Goal: Task Accomplishment & Management: Use online tool/utility

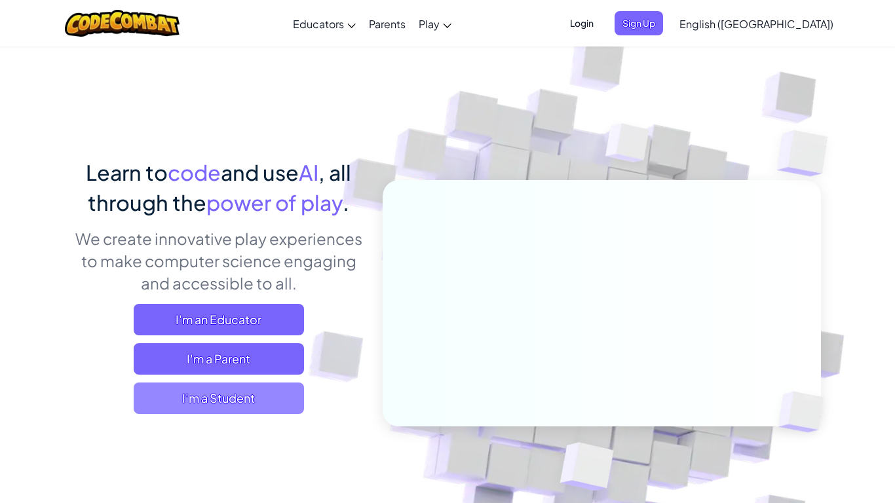
click at [268, 405] on span "I'm a Student" at bounding box center [219, 398] width 170 height 31
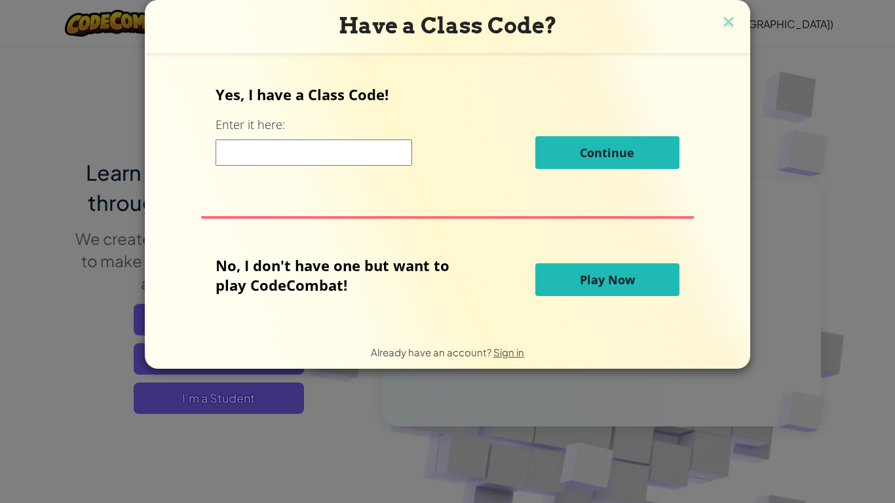
click at [595, 276] on span "Play Now" at bounding box center [607, 280] width 55 height 16
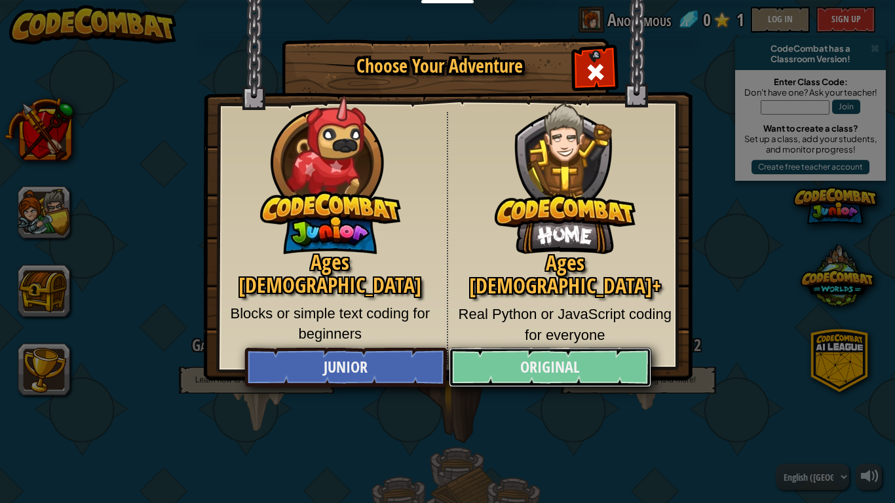
click at [540, 373] on link "Original" at bounding box center [550, 367] width 202 height 39
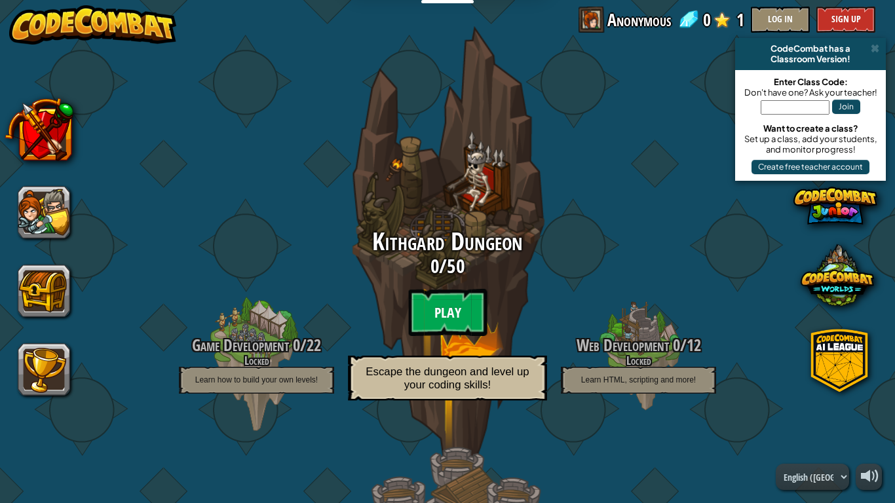
click at [446, 304] on btn "Play" at bounding box center [447, 312] width 79 height 47
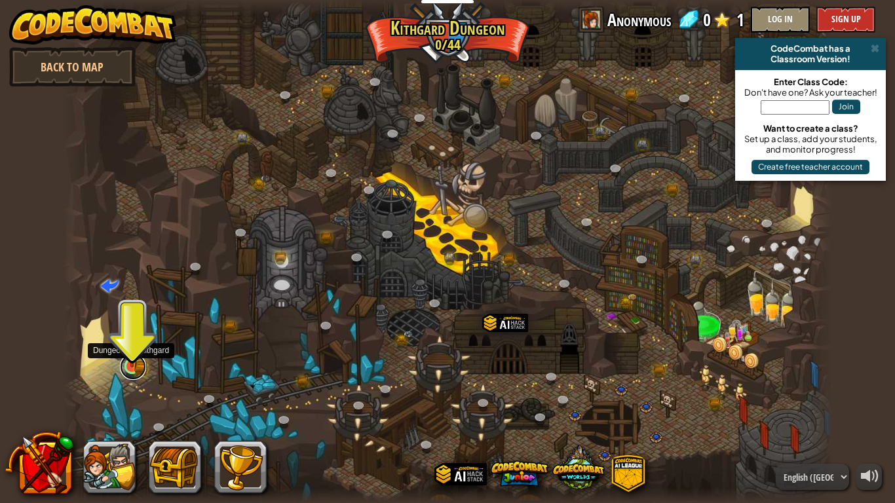
click at [131, 372] on link at bounding box center [133, 367] width 26 height 26
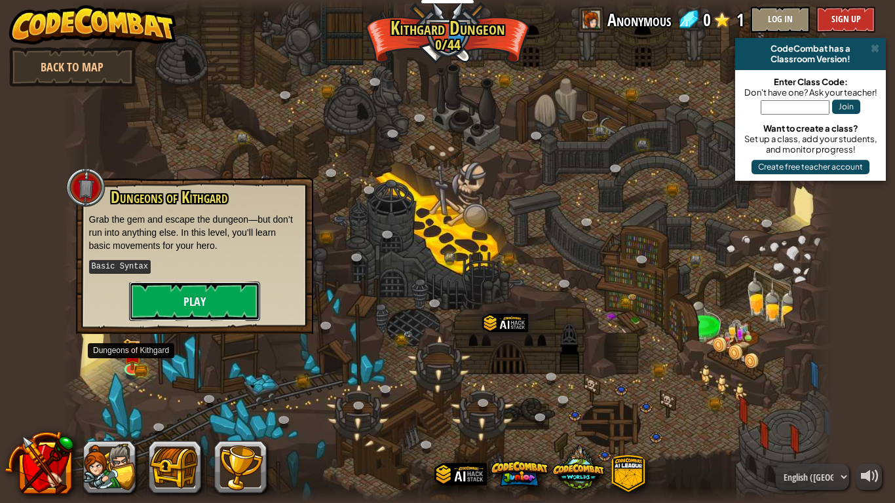
click at [184, 304] on button "Play" at bounding box center [194, 301] width 131 height 39
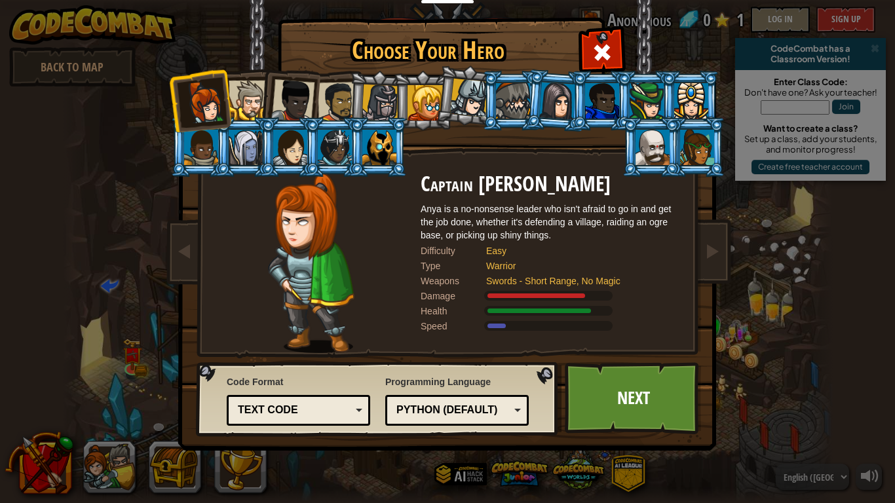
click at [312, 92] on div at bounding box center [292, 100] width 43 height 43
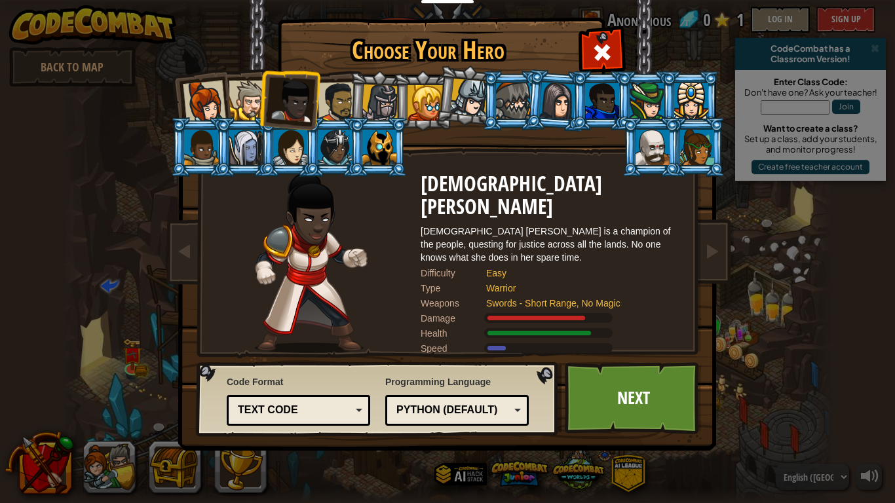
click at [353, 86] on li at bounding box center [378, 100] width 62 height 63
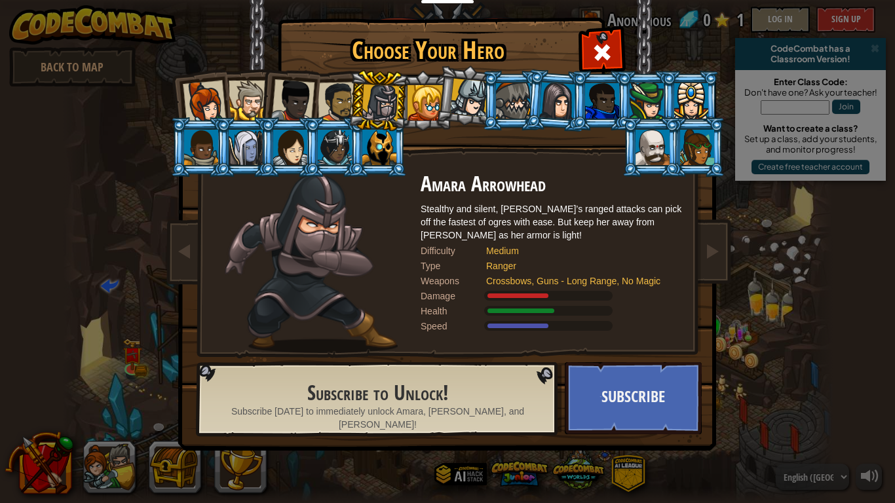
click at [420, 104] on div at bounding box center [425, 102] width 35 height 35
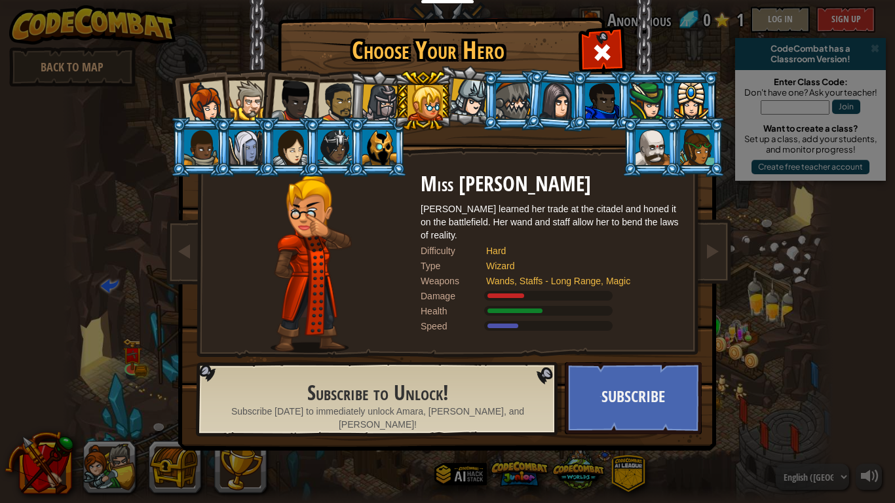
click at [237, 94] on div at bounding box center [249, 101] width 40 height 40
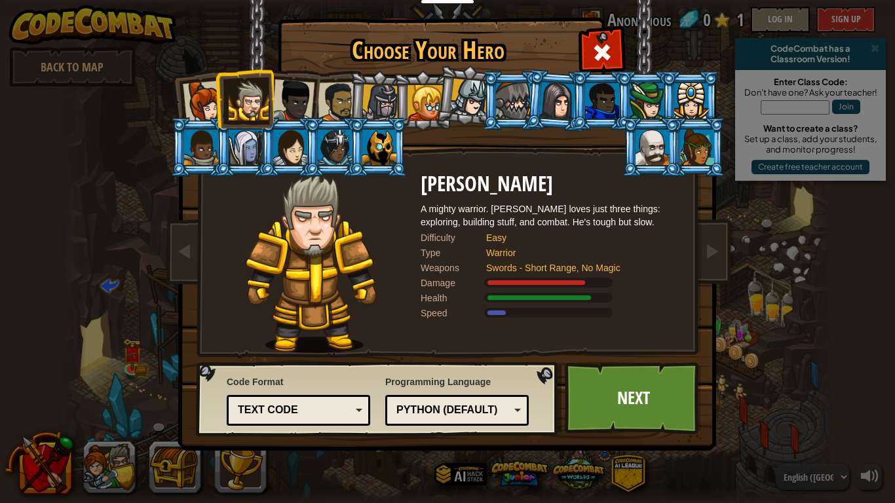
click at [505, 425] on div "Python (Default) JavaScript Lua C++ Java (Experimental) Python (Default)" at bounding box center [457, 410] width 144 height 31
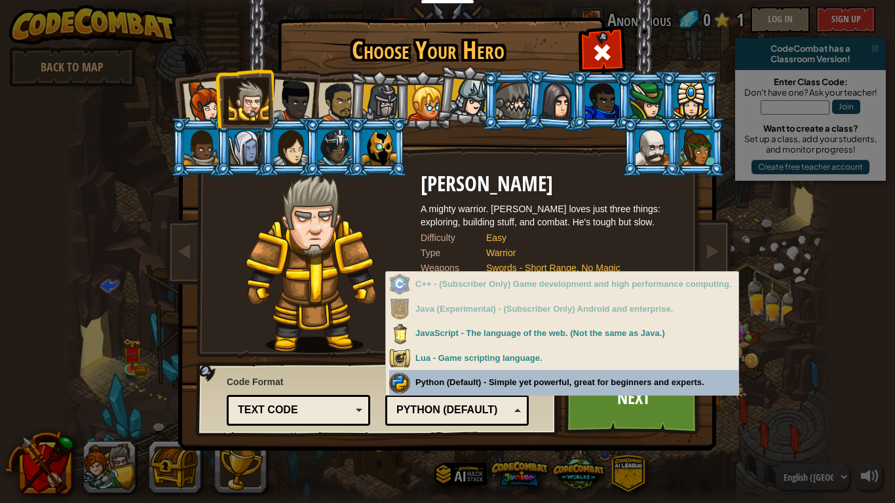
click at [365, 376] on span "Code Format" at bounding box center [299, 382] width 144 height 13
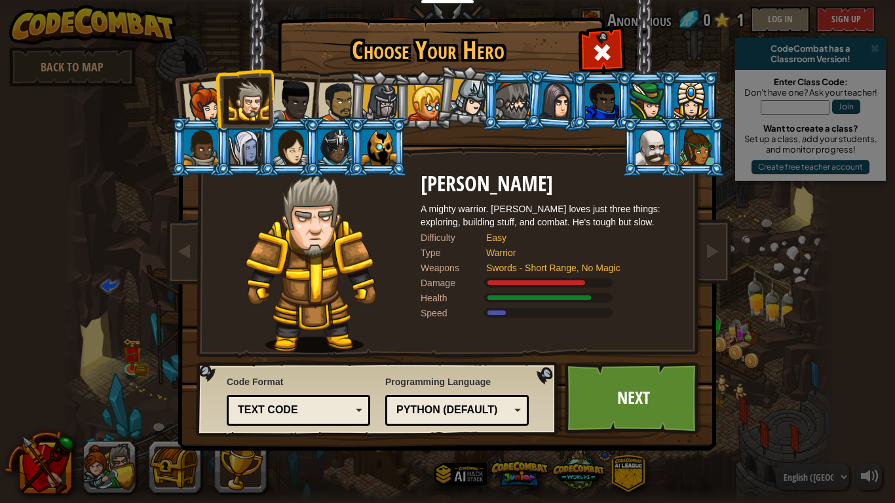
click at [323, 408] on div "Text code" at bounding box center [294, 410] width 113 height 15
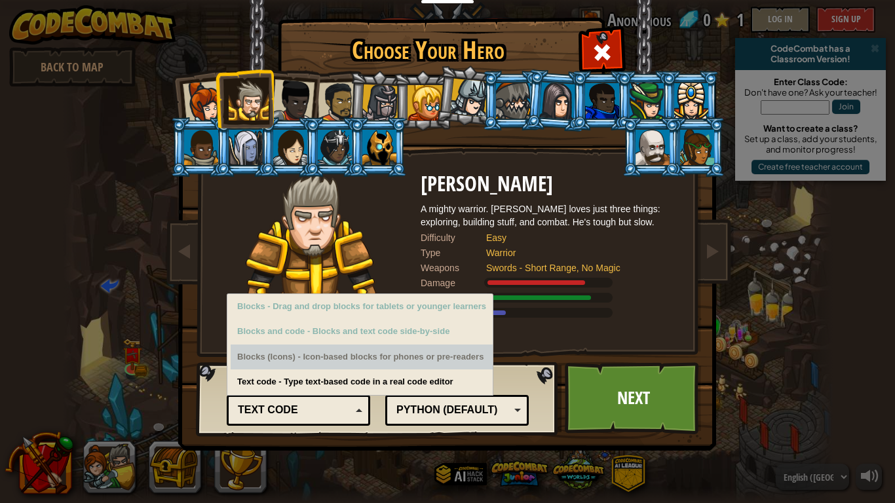
click at [282, 360] on div "Blocks (Icons) - Icon-based blocks for phones or pre-readers" at bounding box center [362, 358] width 262 height 26
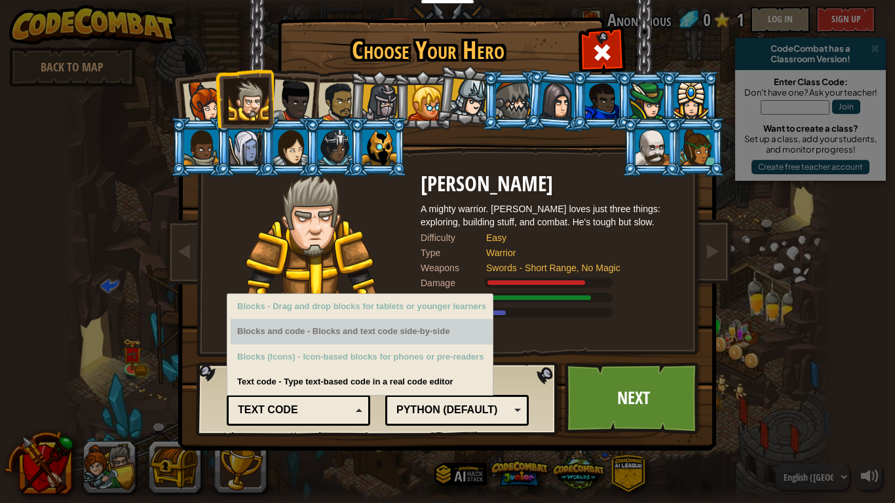
click at [289, 334] on div "Blocks and code - Blocks and text code side-by-side" at bounding box center [362, 332] width 262 height 26
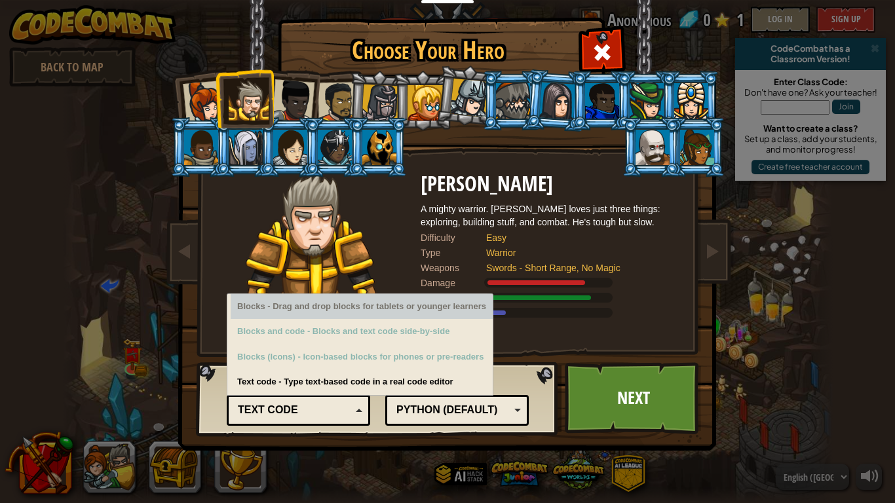
click at [292, 317] on div "Blocks - Drag and drop blocks for tablets or younger learners" at bounding box center [362, 307] width 262 height 26
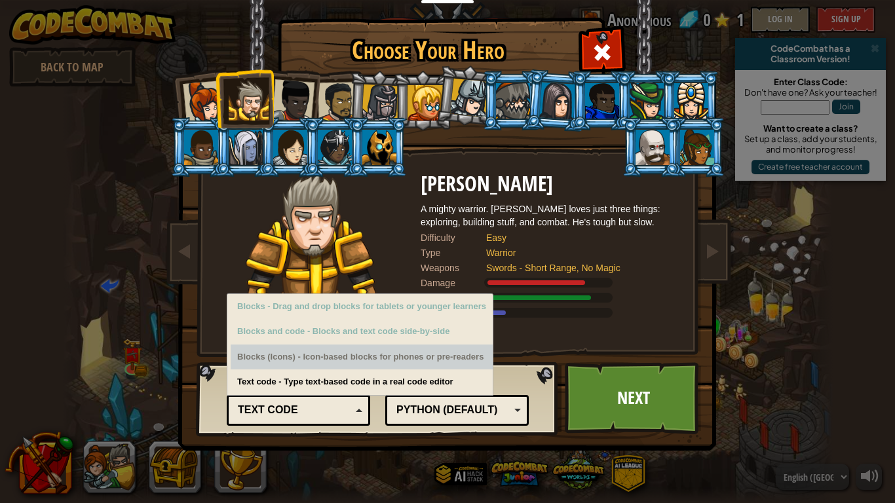
click at [203, 401] on div "Code Format Text code Blocks and code Blocks Blocks (Icons) Text code Blocks - …" at bounding box center [378, 399] width 355 height 67
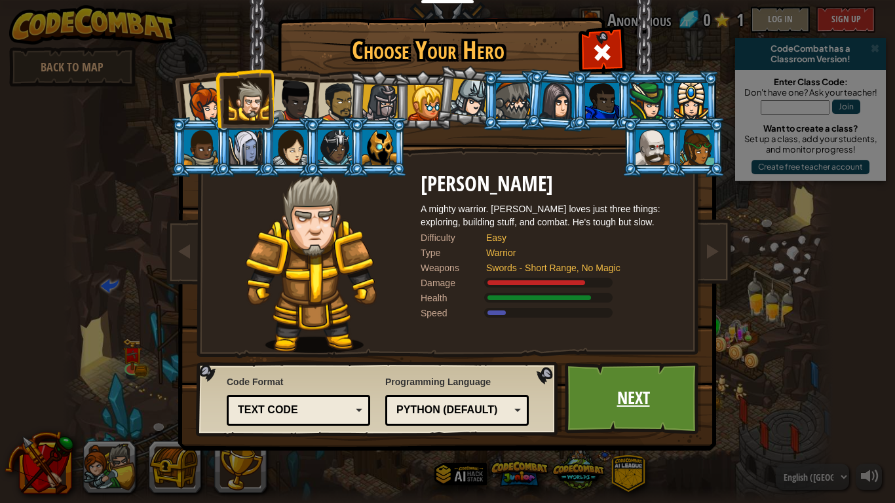
click at [663, 399] on link "Next" at bounding box center [633, 399] width 137 height 72
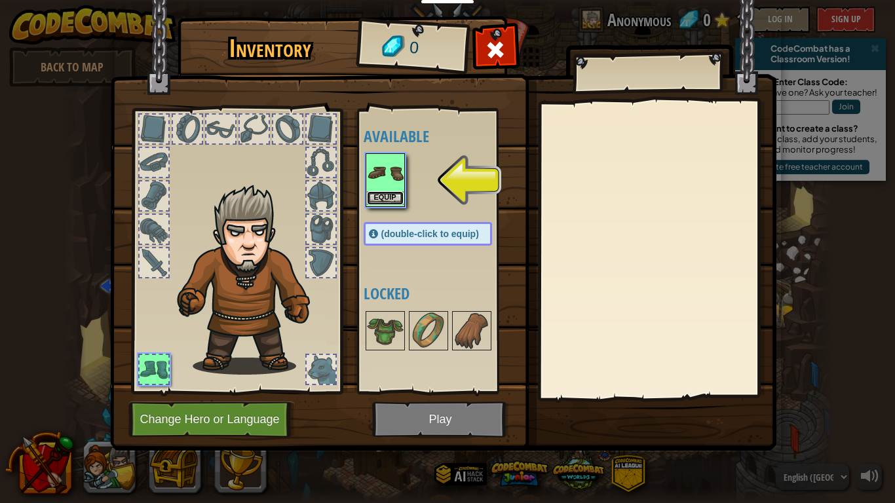
click at [382, 193] on button "Equip" at bounding box center [385, 198] width 37 height 14
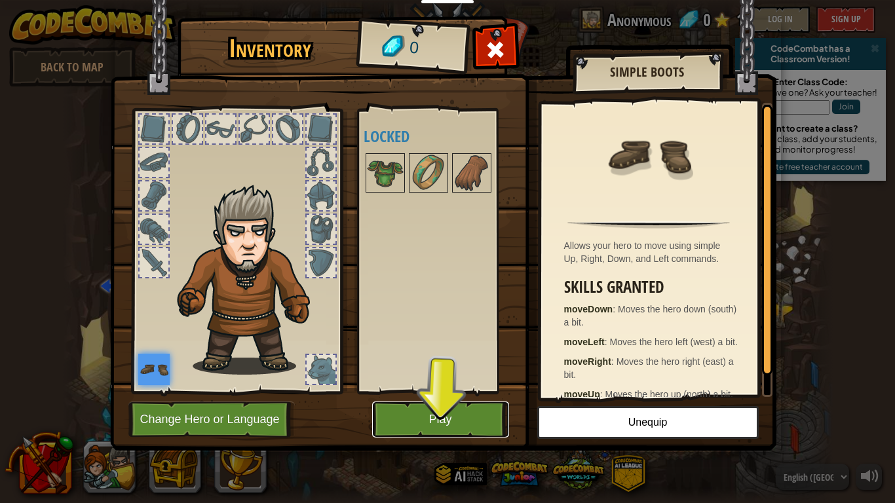
click at [467, 419] on button "Play" at bounding box center [440, 420] width 137 height 36
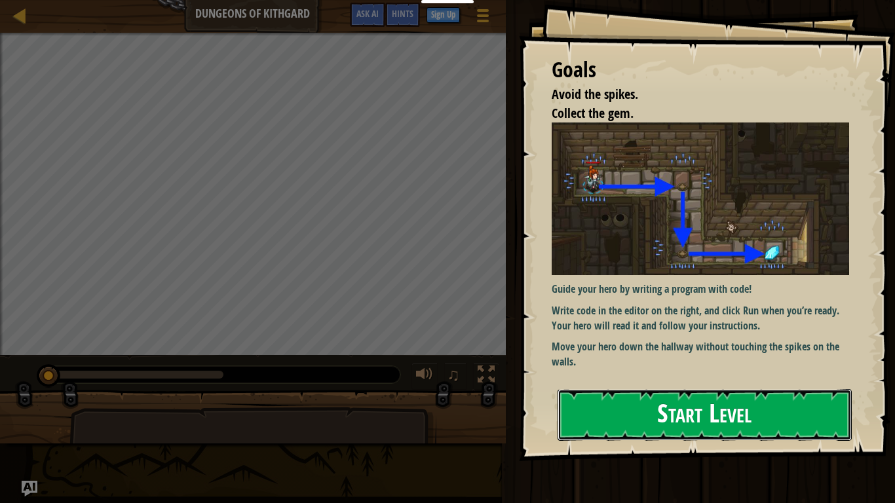
click at [718, 425] on button "Start Level" at bounding box center [705, 415] width 294 height 52
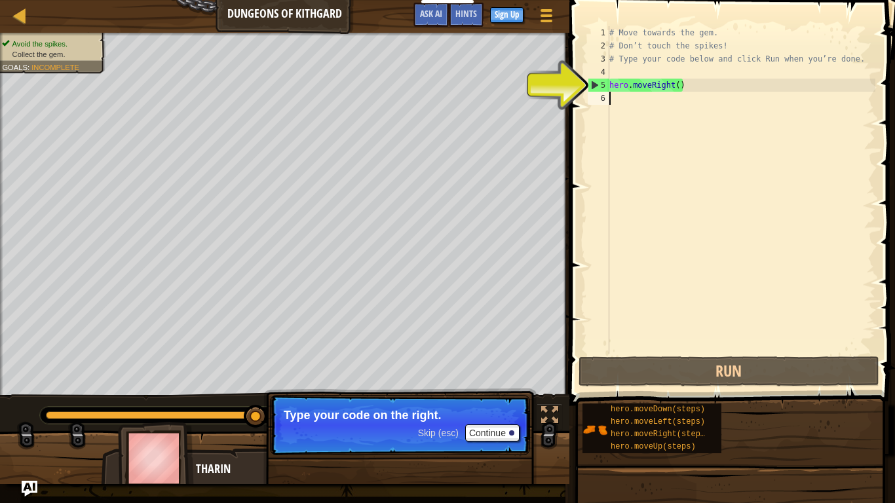
click at [614, 83] on div "# Move towards the gem. # Don’t touch the spikes! # Type your code below and cl…" at bounding box center [741, 203] width 269 height 354
type textarea "hero.moveRight()"
click at [615, 99] on div "# Move towards the gem. # Don’t touch the spikes! # Type your code below and cl…" at bounding box center [741, 203] width 269 height 354
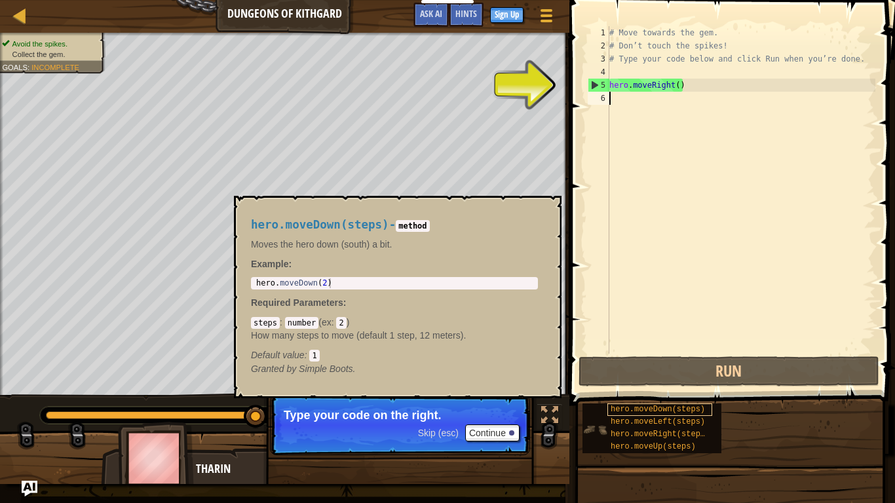
click at [653, 406] on span "hero.moveDown(steps)" at bounding box center [658, 409] width 94 height 9
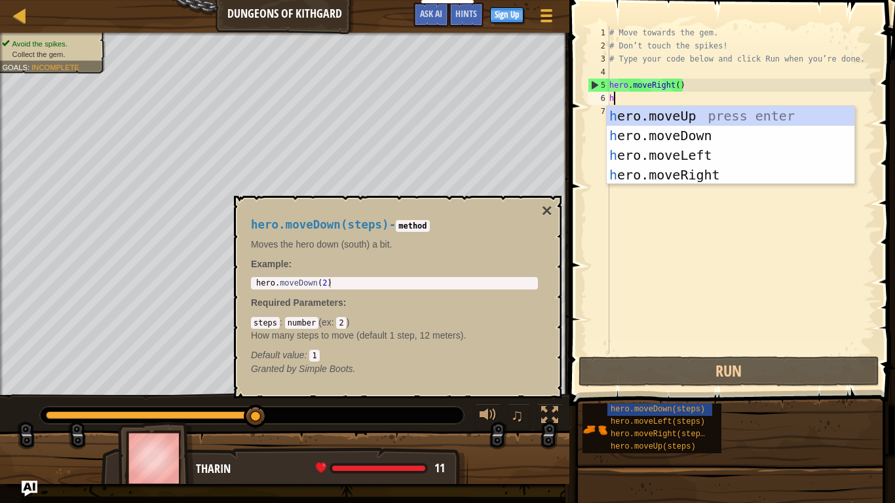
scroll to position [6, 0]
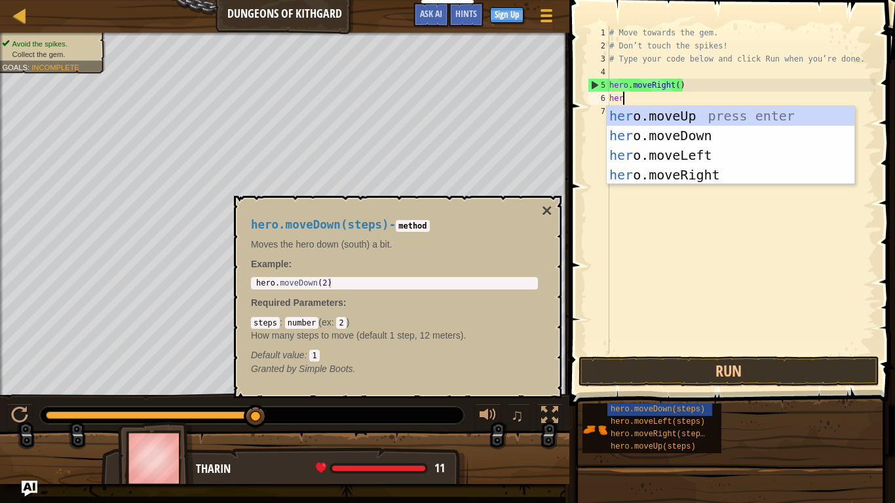
type textarea "hero"
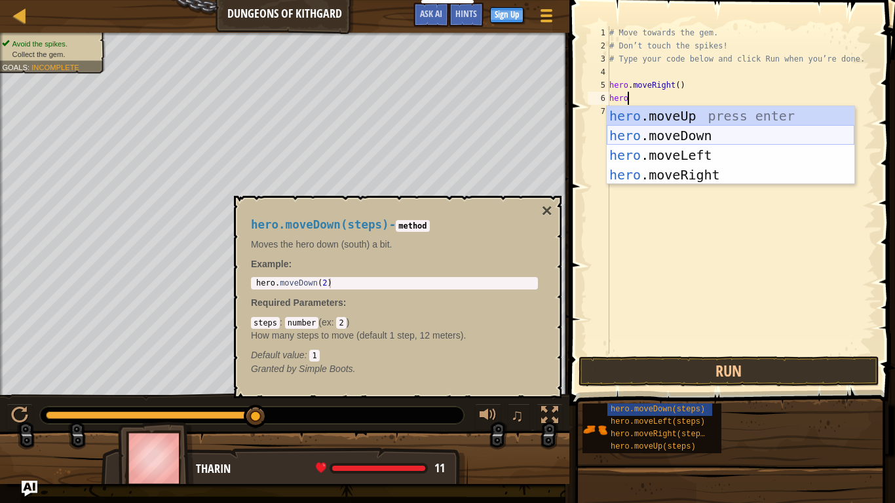
click at [696, 134] on div "hero .moveUp press enter hero .moveDown press enter hero .moveLeft press enter …" at bounding box center [731, 165] width 248 height 118
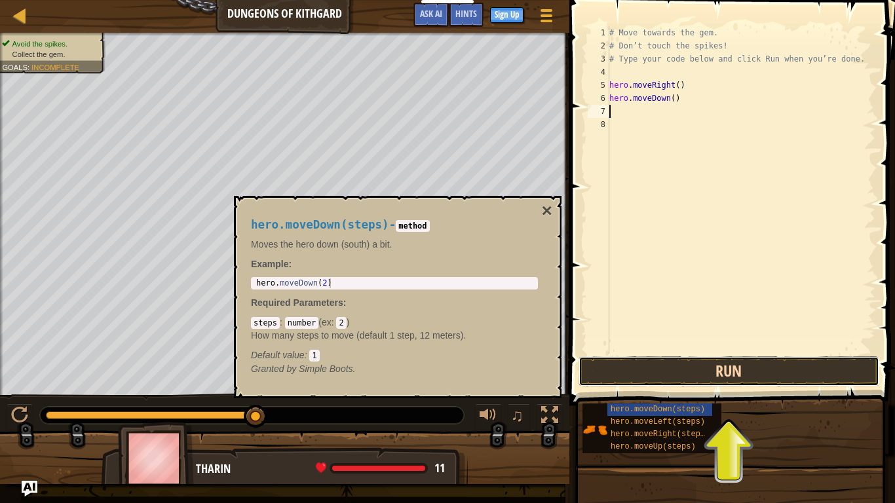
click at [728, 375] on button "Run" at bounding box center [729, 372] width 301 height 30
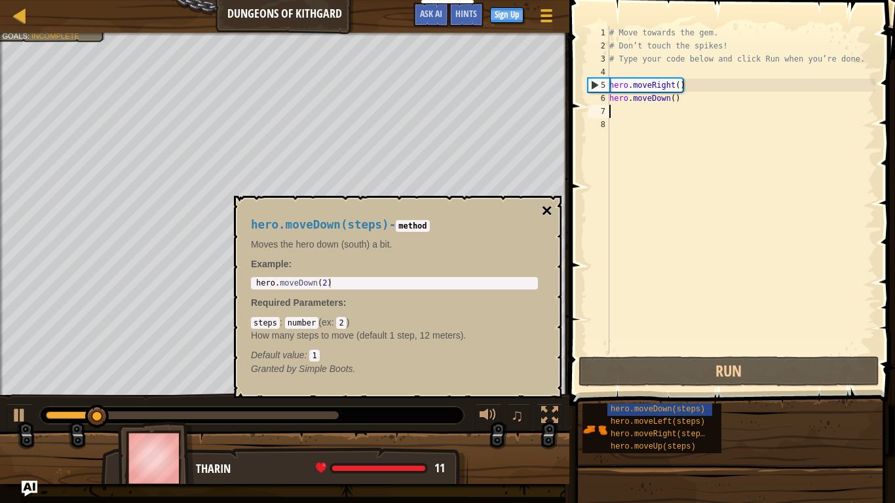
click at [549, 211] on button "×" at bounding box center [547, 211] width 10 height 18
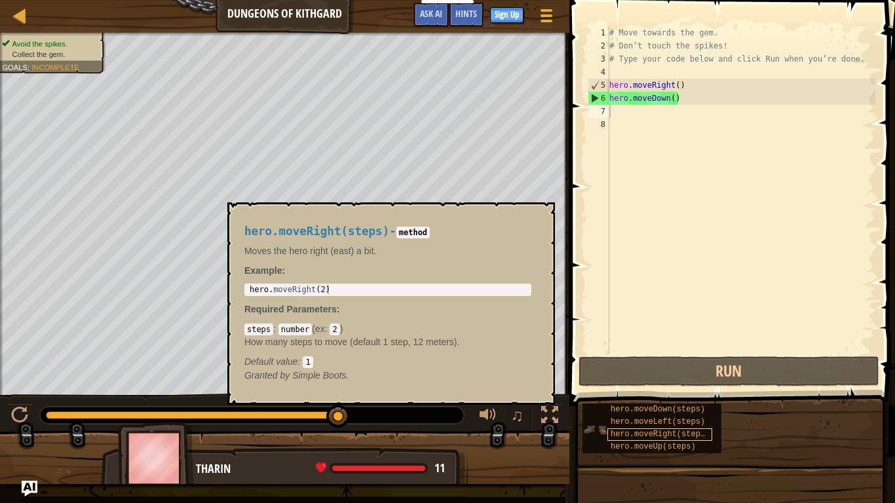
click at [650, 434] on span "hero.moveRight(steps)" at bounding box center [660, 434] width 99 height 9
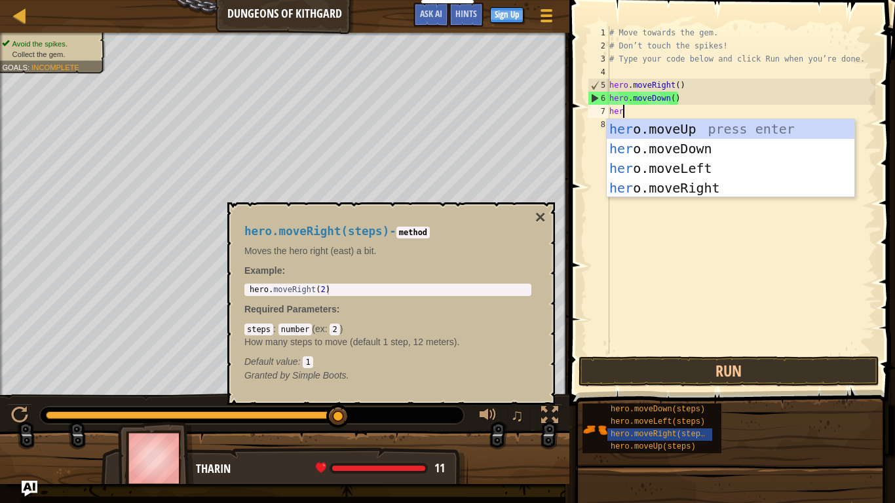
type textarea "hero"
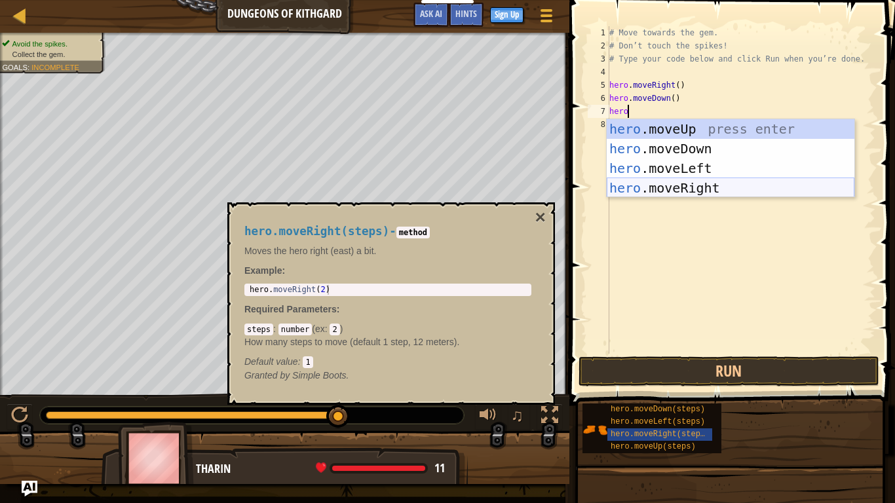
click at [645, 188] on div "hero .moveUp press enter hero .moveDown press enter hero .moveLeft press enter …" at bounding box center [731, 178] width 248 height 118
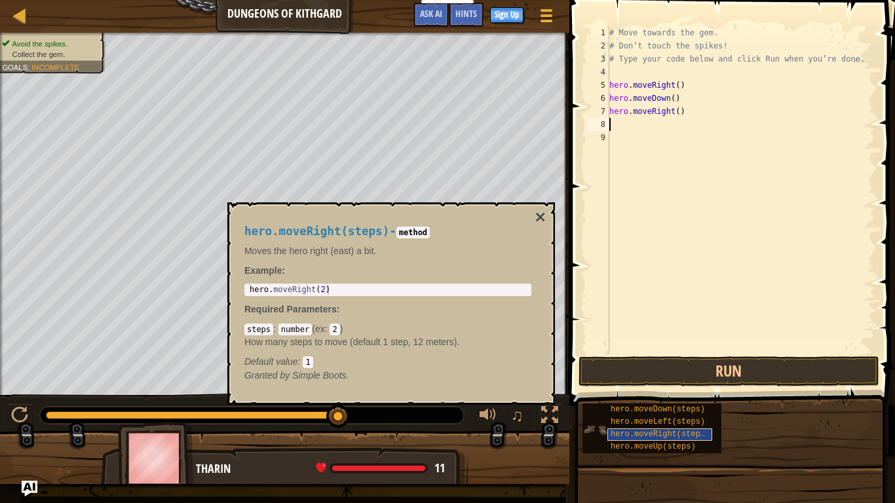
click at [652, 431] on span "hero.moveRight(steps)" at bounding box center [660, 434] width 99 height 9
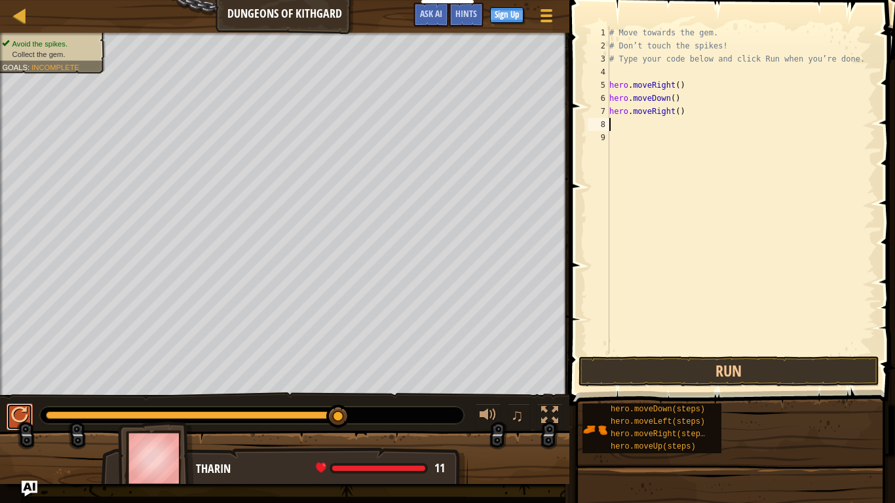
click at [17, 410] on div at bounding box center [19, 415] width 17 height 17
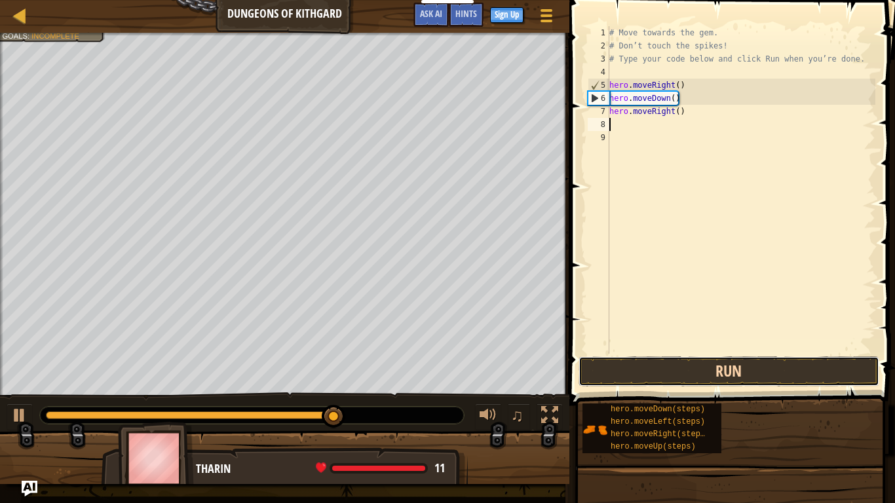
click at [678, 372] on button "Run" at bounding box center [729, 372] width 301 height 30
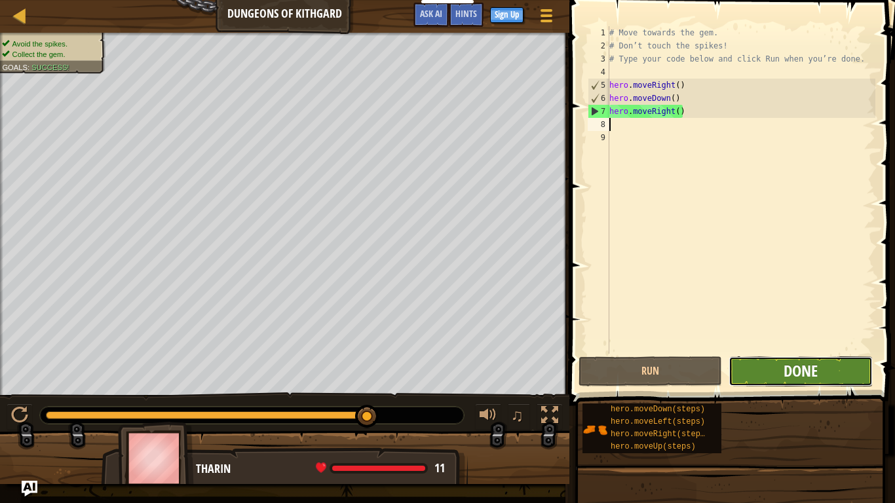
click at [791, 366] on span "Done" at bounding box center [801, 371] width 34 height 21
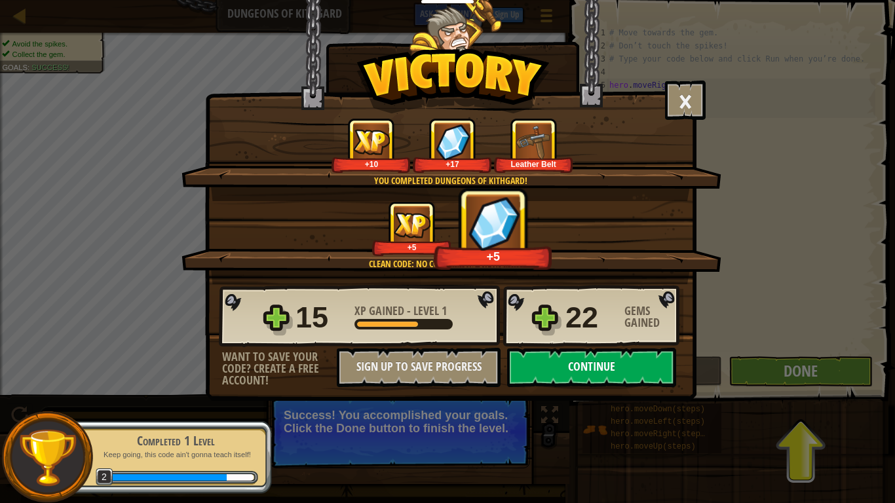
click at [601, 364] on button "Continue" at bounding box center [591, 367] width 169 height 39
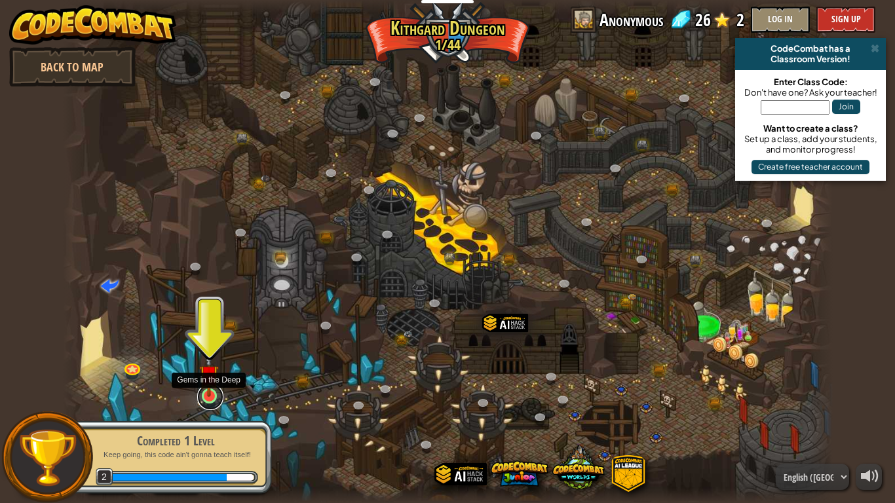
click at [205, 400] on link at bounding box center [210, 397] width 26 height 26
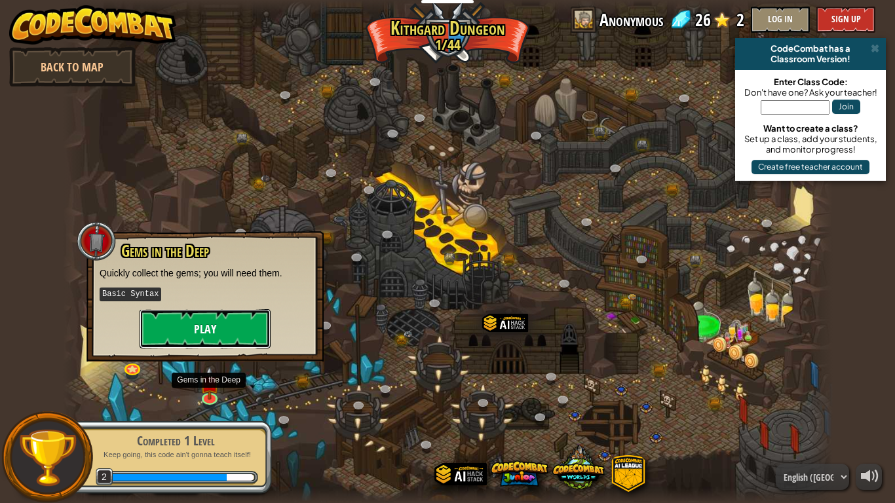
click at [188, 344] on button "Play" at bounding box center [205, 328] width 131 height 39
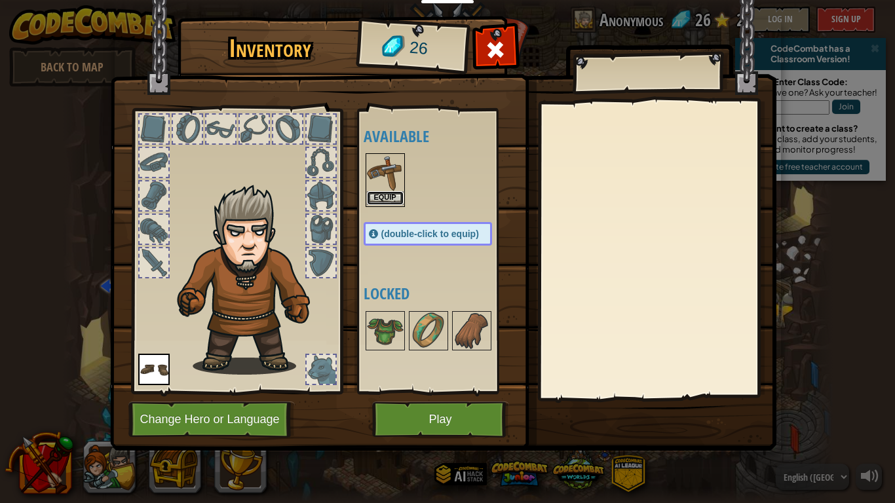
click at [384, 197] on button "Equip" at bounding box center [385, 198] width 37 height 14
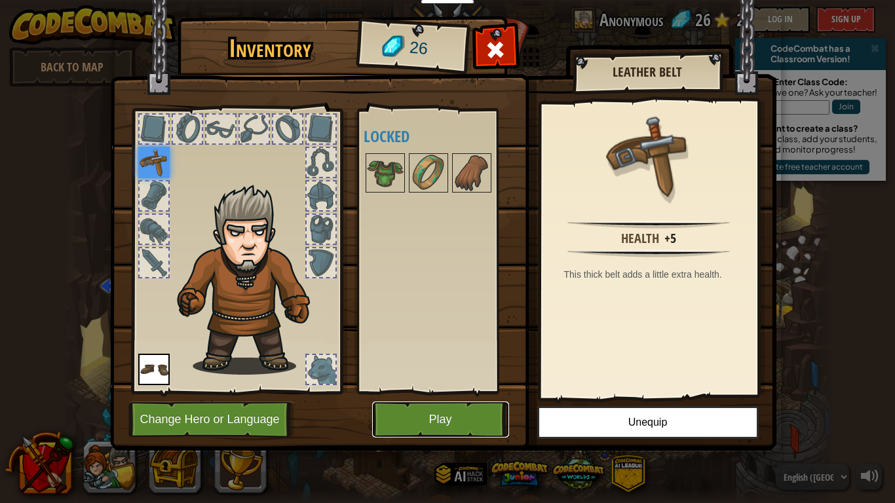
click at [463, 412] on button "Play" at bounding box center [440, 420] width 137 height 36
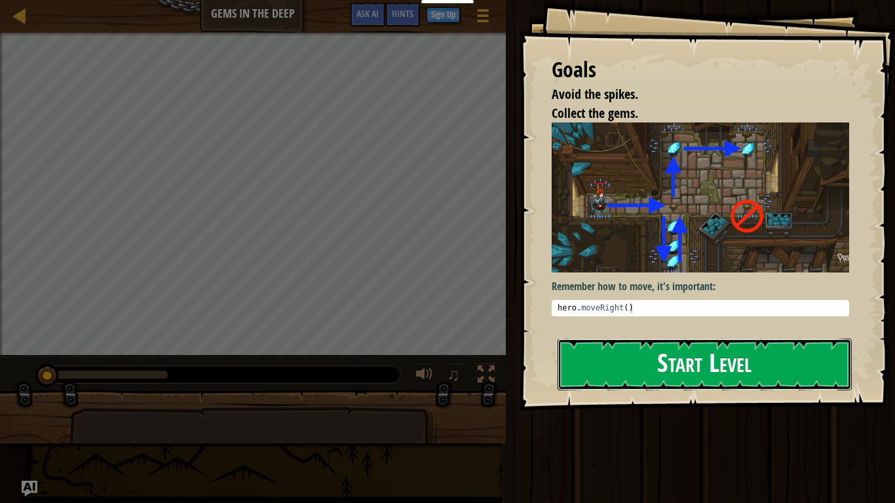
click at [608, 339] on button "Start Level" at bounding box center [705, 365] width 294 height 52
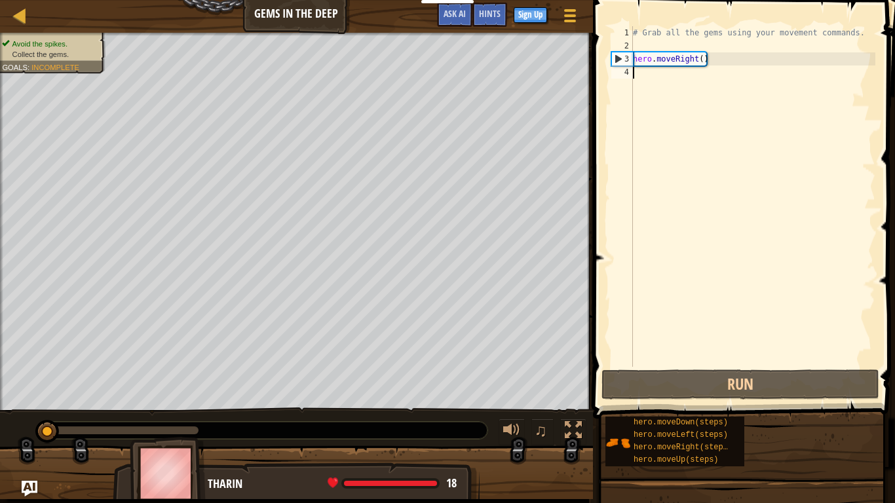
click at [703, 60] on div "# Grab all the gems using your movement commands. hero . moveRight ( )" at bounding box center [753, 209] width 245 height 367
type textarea "hero.moveRight(2)"
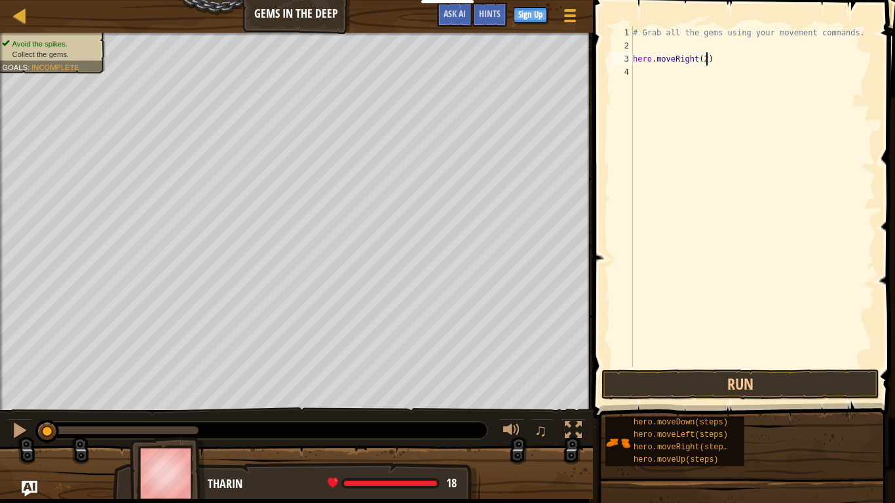
click at [696, 239] on div "# Grab all the gems using your movement commands. hero . moveRight ( 2 )" at bounding box center [753, 209] width 245 height 367
click at [707, 60] on div "# Grab all the gems using your movement commands. hero . moveRight ( 2 )" at bounding box center [753, 209] width 245 height 367
type textarea "hero.moveRight()"
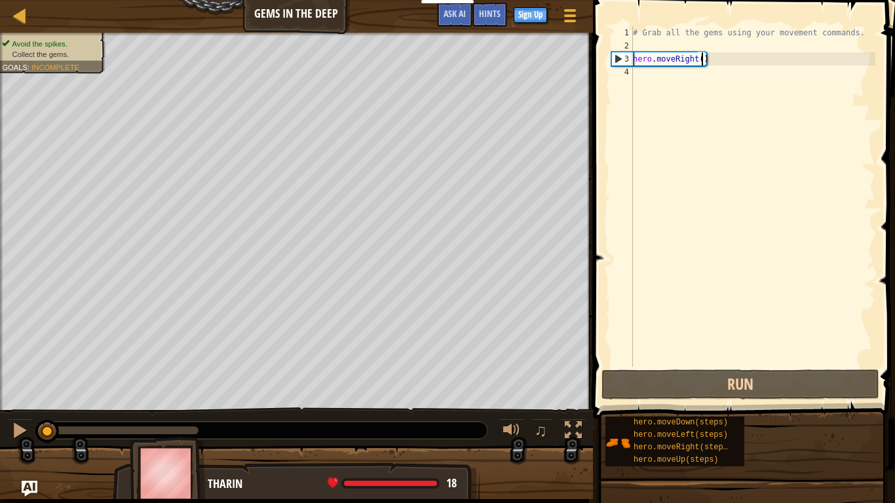
click at [648, 72] on div "# Grab all the gems using your movement commands. hero . moveRight ( )" at bounding box center [753, 209] width 245 height 367
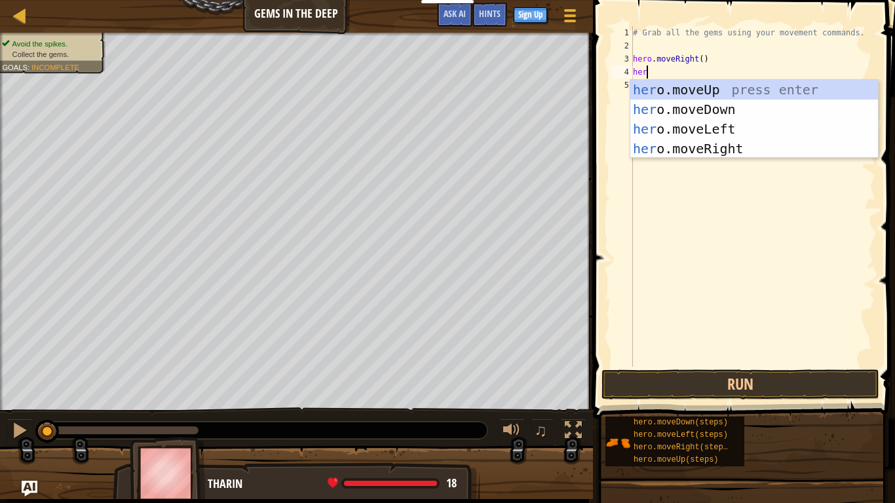
type textarea "hero"
click at [737, 152] on div "hero .moveUp press enter hero .moveDown press enter hero .moveLeft press enter …" at bounding box center [755, 139] width 248 height 118
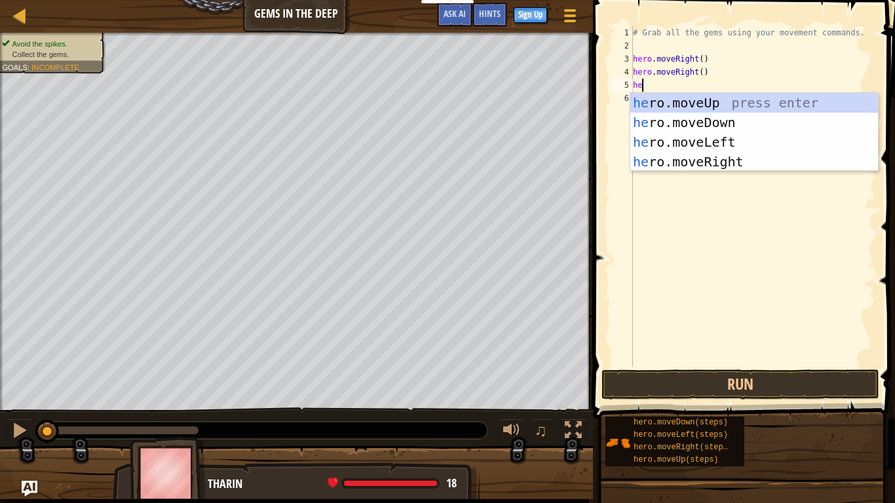
type textarea "hero"
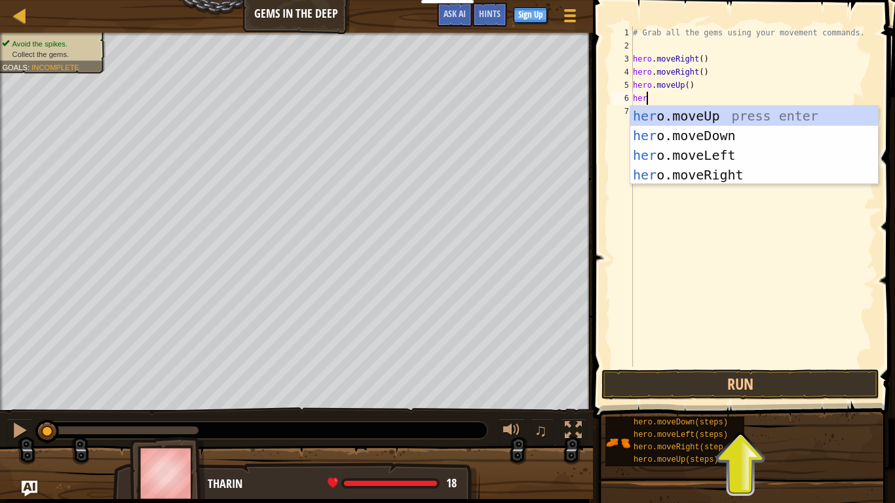
type textarea "hero"
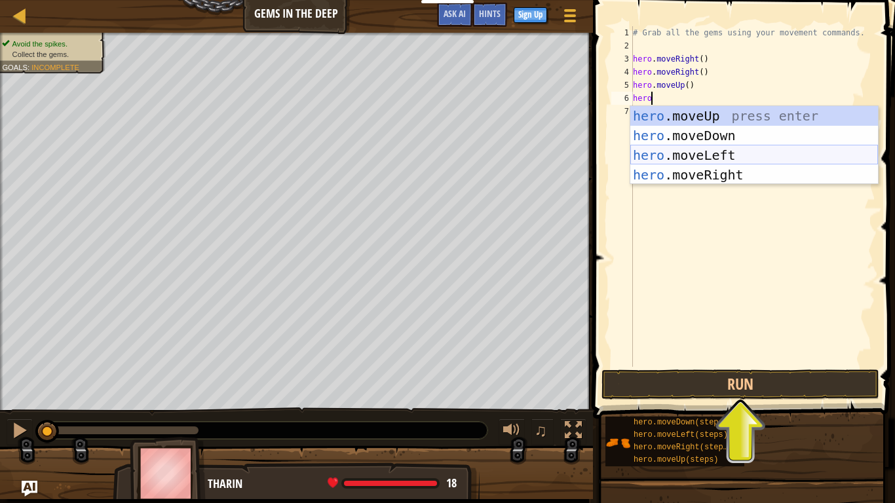
click at [696, 157] on div "hero .moveUp press enter hero .moveDown press enter hero .moveLeft press enter …" at bounding box center [755, 165] width 248 height 118
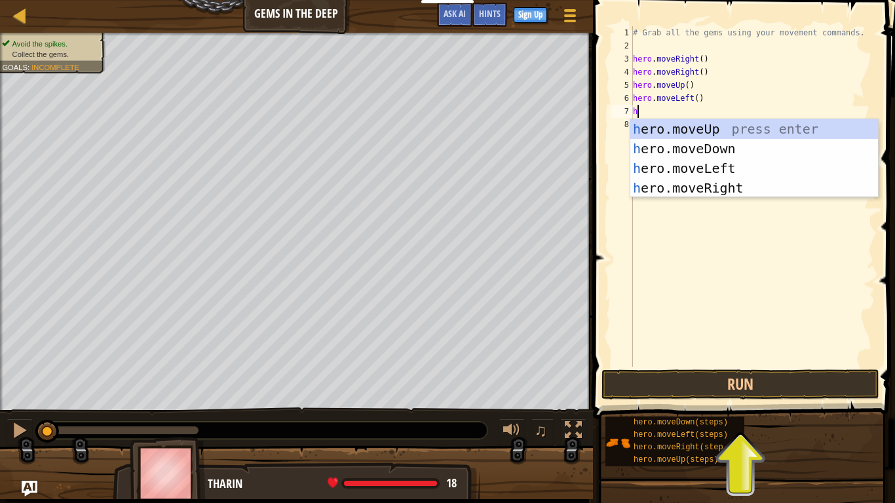
type textarea "he"
click at [725, 149] on div "he ro.moveUp press enter he ro.moveDown press enter he ro.moveLeft press enter …" at bounding box center [755, 178] width 248 height 118
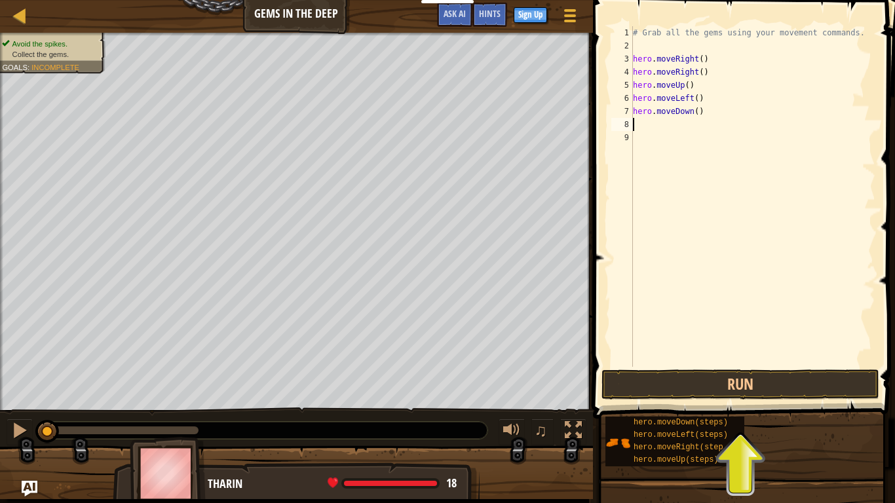
scroll to position [6, 0]
click at [764, 389] on button "Run" at bounding box center [741, 385] width 278 height 30
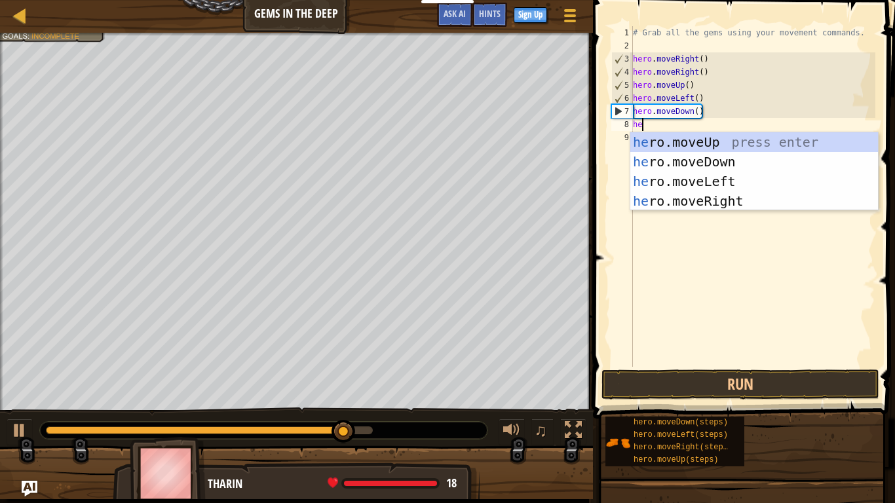
scroll to position [6, 1]
type textarea "hero"
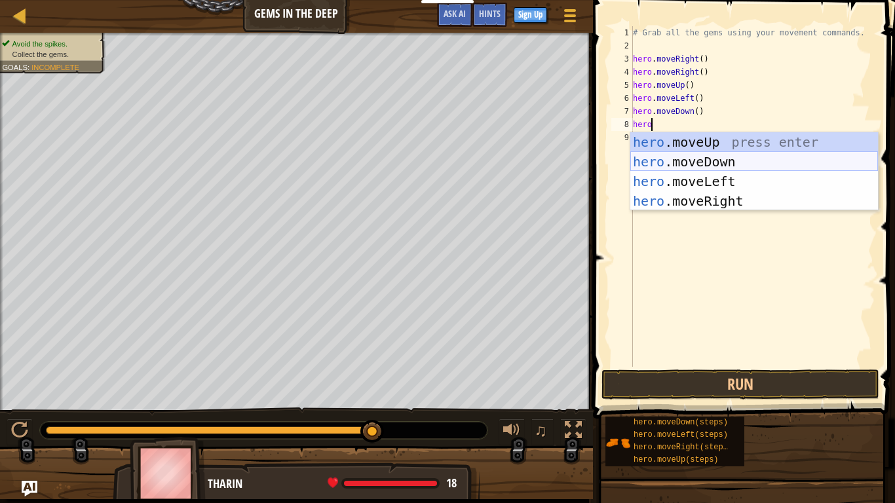
click at [748, 163] on div "hero .moveUp press enter hero .moveDown press enter hero .moveLeft press enter …" at bounding box center [755, 191] width 248 height 118
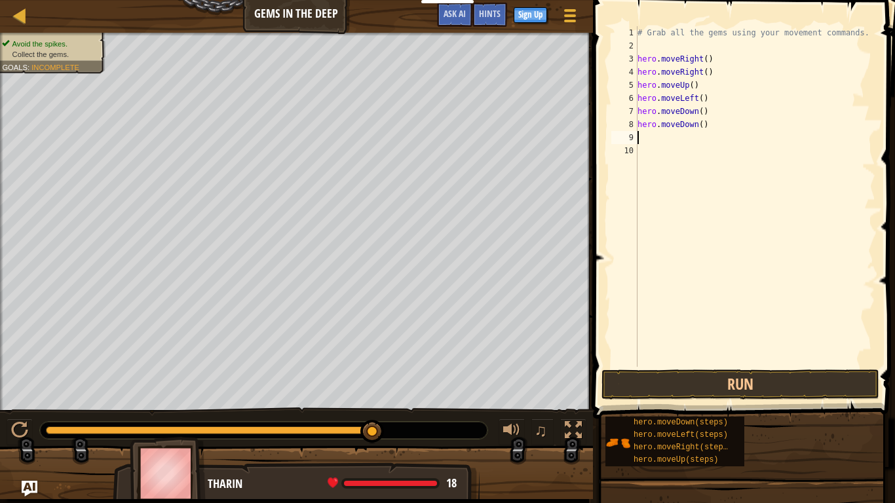
scroll to position [6, 0]
click at [713, 372] on button "Run" at bounding box center [741, 385] width 278 height 30
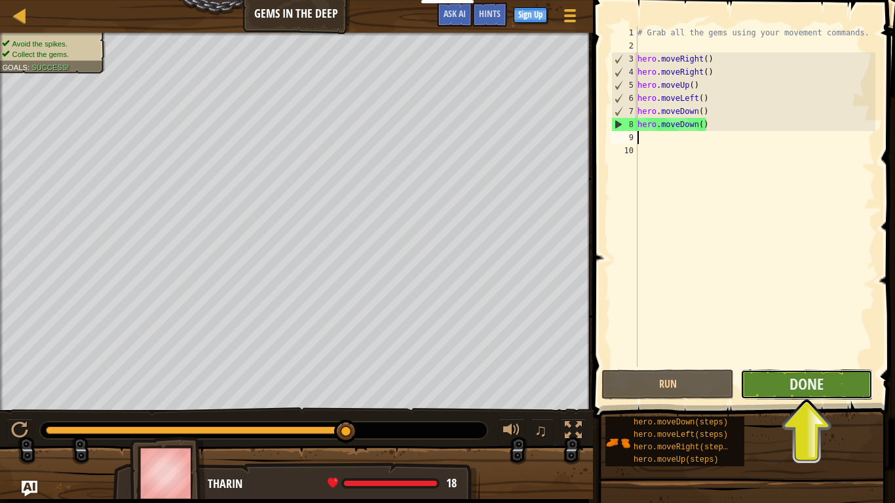
click at [838, 386] on button "Done" at bounding box center [807, 385] width 132 height 30
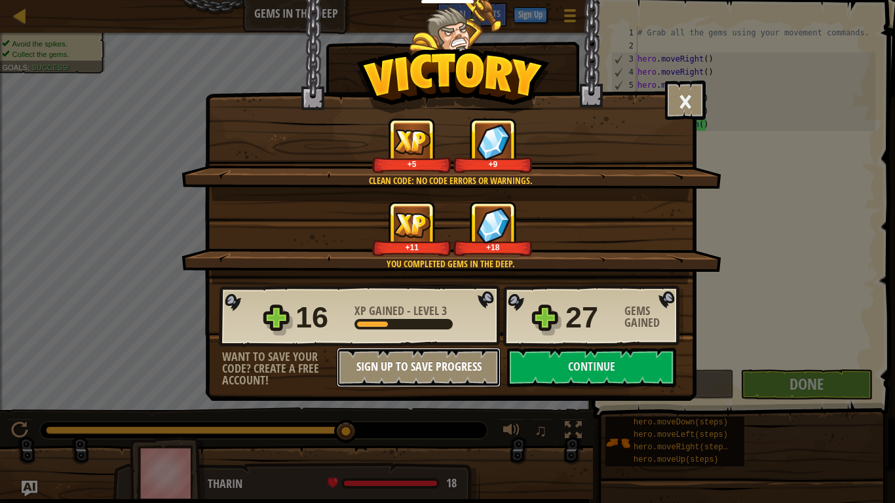
click at [380, 364] on button "Sign Up to Save Progress" at bounding box center [419, 367] width 164 height 39
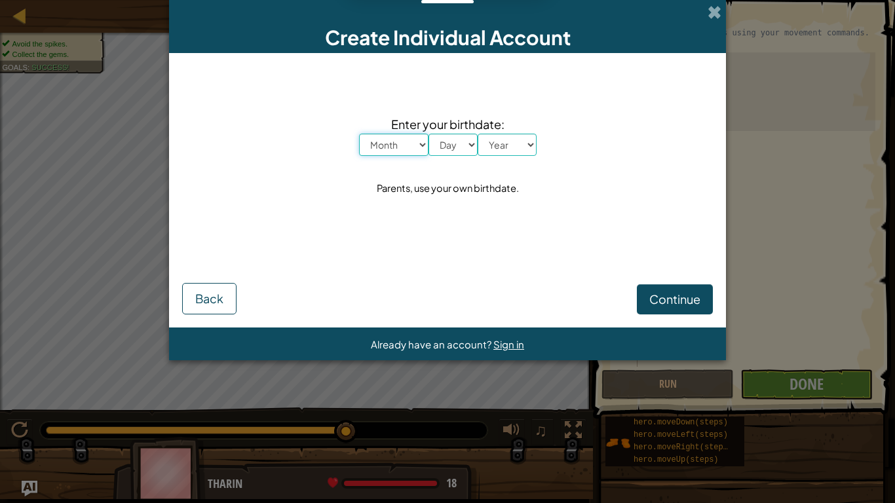
click at [394, 147] on select "Month January February March April May June July August September October Novem…" at bounding box center [393, 145] width 69 height 22
select select "3"
click at [359, 134] on select "Month January February March April May June July August September October Novem…" at bounding box center [393, 145] width 69 height 22
click at [467, 144] on select "Day 1 2 3 4 5 6 7 8 9 10 11 12 13 14 15 16 17 18 19 20 21 22 23 24 25 26 27 28 …" at bounding box center [453, 145] width 49 height 22
select select "4"
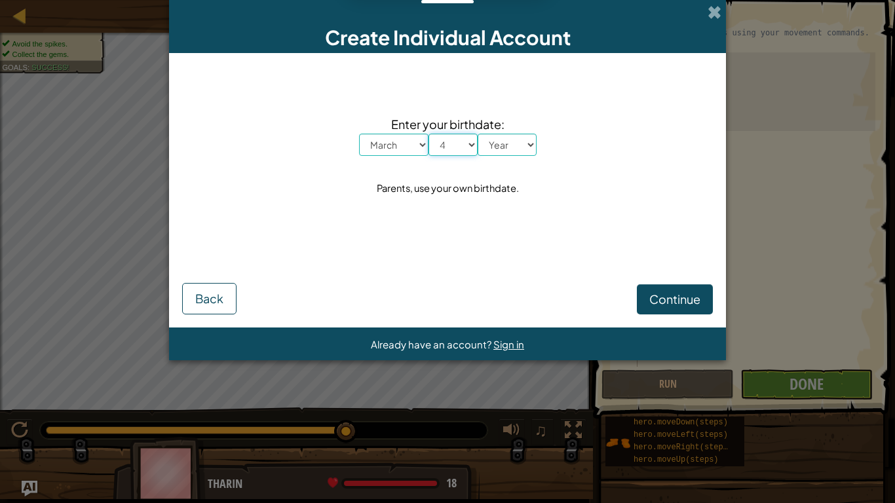
click at [429, 134] on select "Day 1 2 3 4 5 6 7 8 9 10 11 12 13 14 15 16 17 18 19 20 21 22 23 24 25 26 27 28 …" at bounding box center [453, 145] width 49 height 22
click at [517, 154] on select "Year [DATE] 2024 2023 2022 2021 2020 2019 2018 2017 2016 2015 2014 2013 2012 20…" at bounding box center [507, 145] width 59 height 22
select select "2015"
click at [478, 134] on select "Year [DATE] 2024 2023 2022 2021 2020 2019 2018 2017 2016 2015 2014 2013 2012 20…" at bounding box center [507, 145] width 59 height 22
click at [659, 298] on span "Continue" at bounding box center [675, 299] width 51 height 15
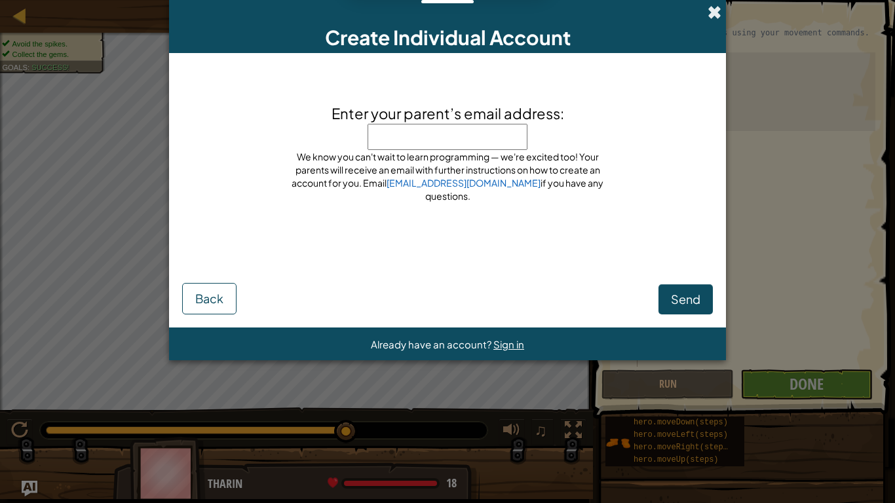
click at [712, 10] on span at bounding box center [715, 12] width 14 height 14
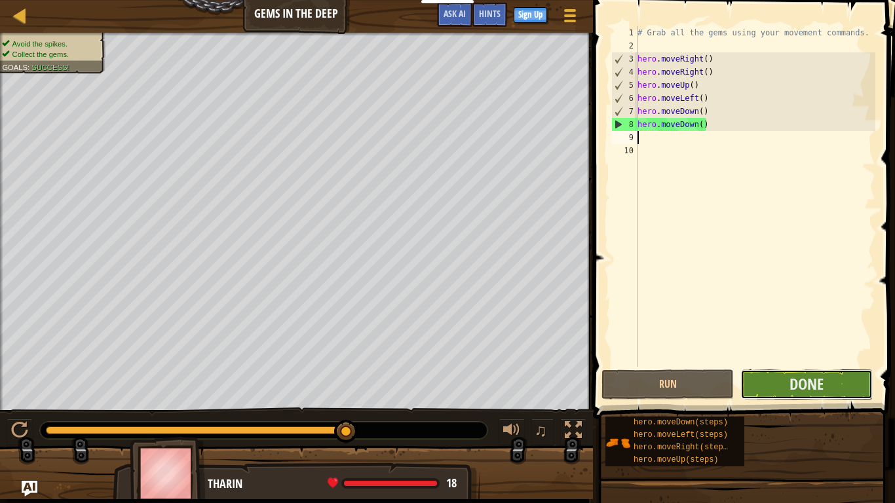
click at [846, 387] on button "Done" at bounding box center [807, 385] width 132 height 30
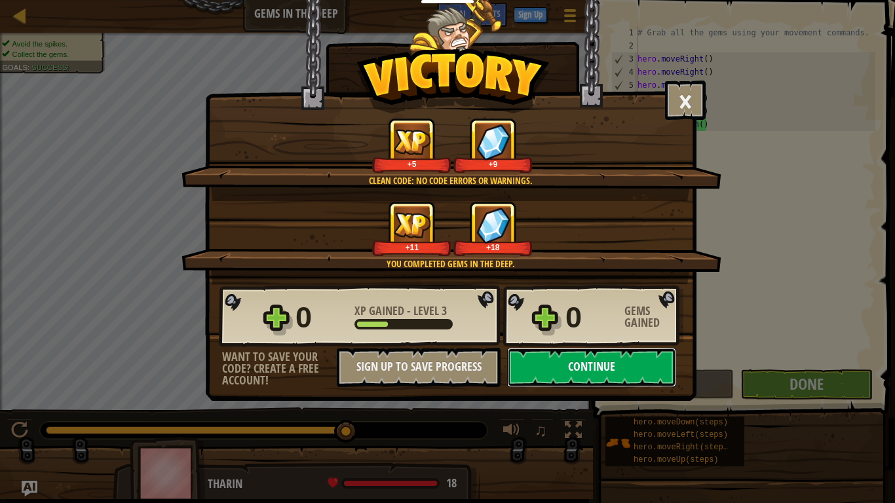
click at [629, 380] on button "Continue" at bounding box center [591, 367] width 169 height 39
